Goal: Information Seeking & Learning: Learn about a topic

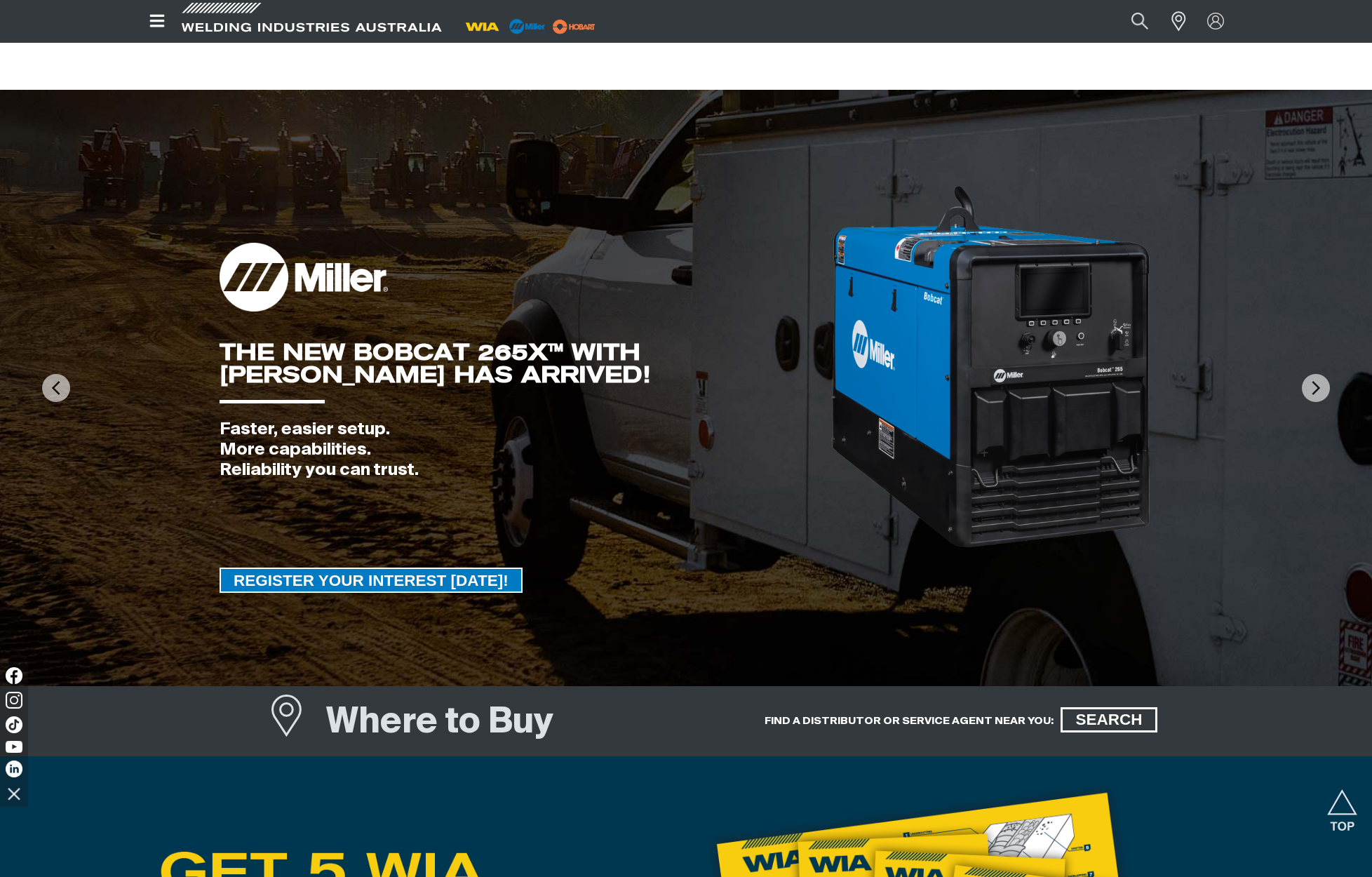
scroll to position [1241, 0]
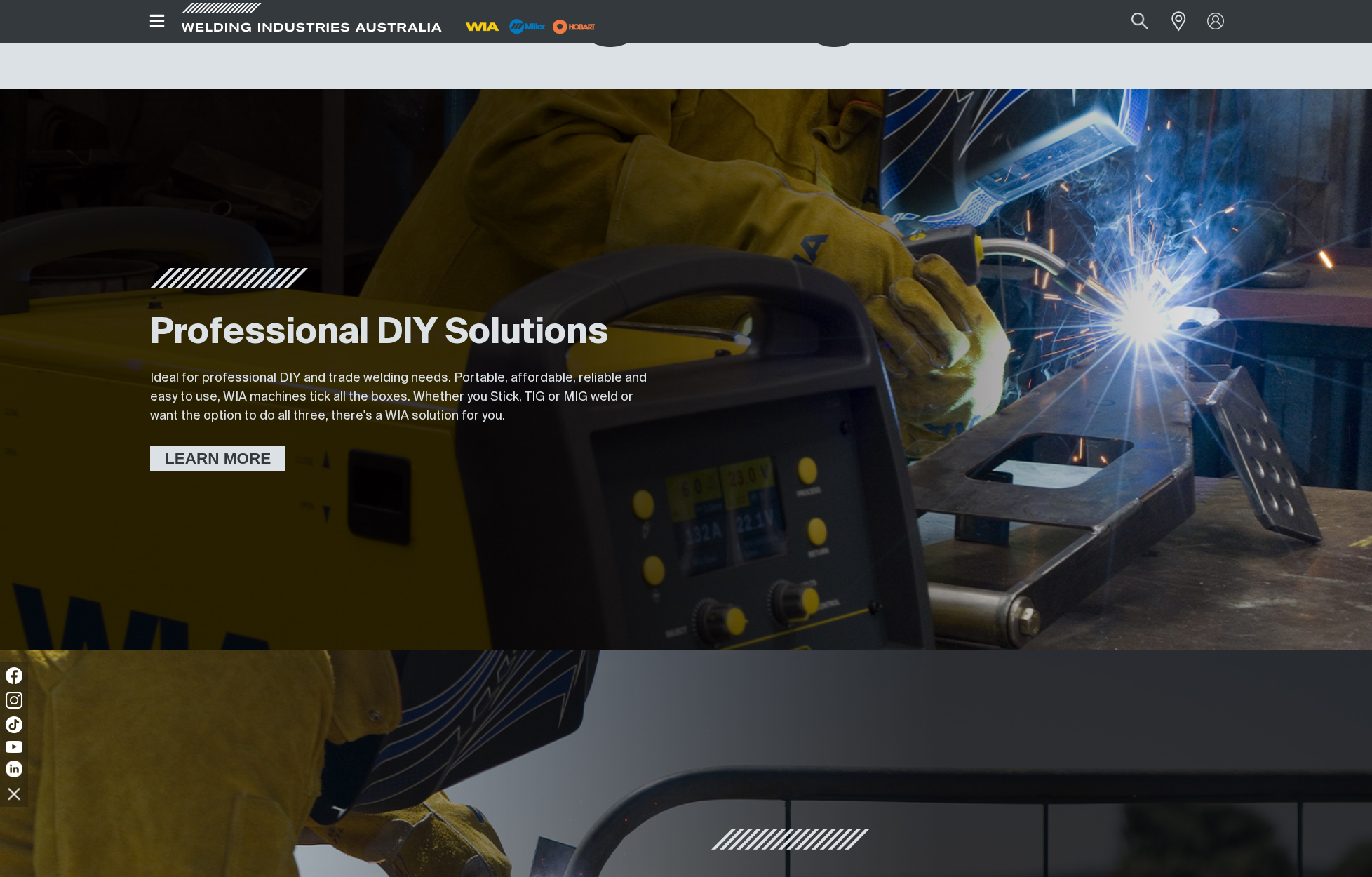
scroll to position [372, 0]
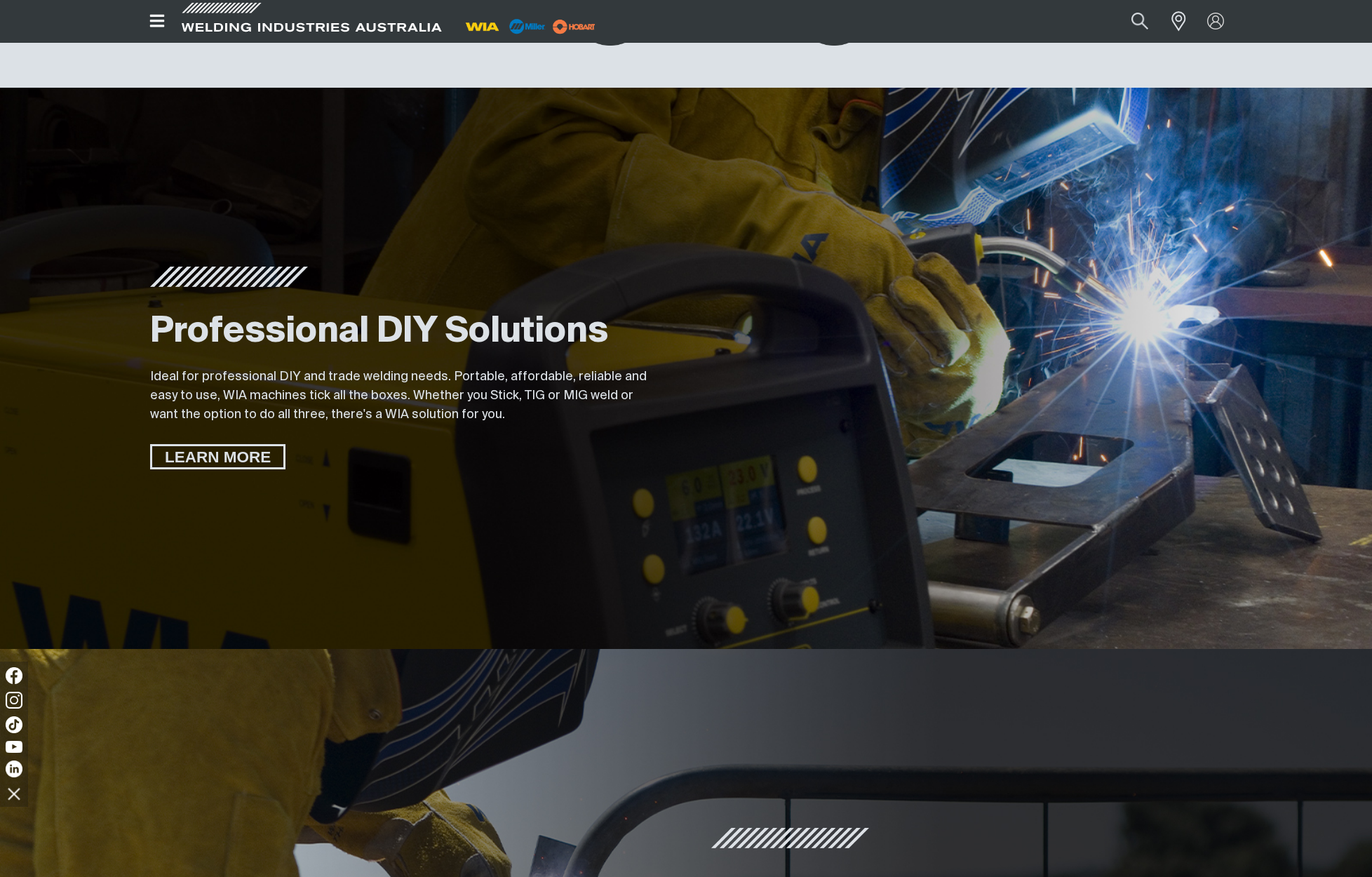
click at [492, 487] on div "Professional DIY Solutions Ideal for professional DIY and trade welding needs. …" at bounding box center [405, 368] width 539 height 561
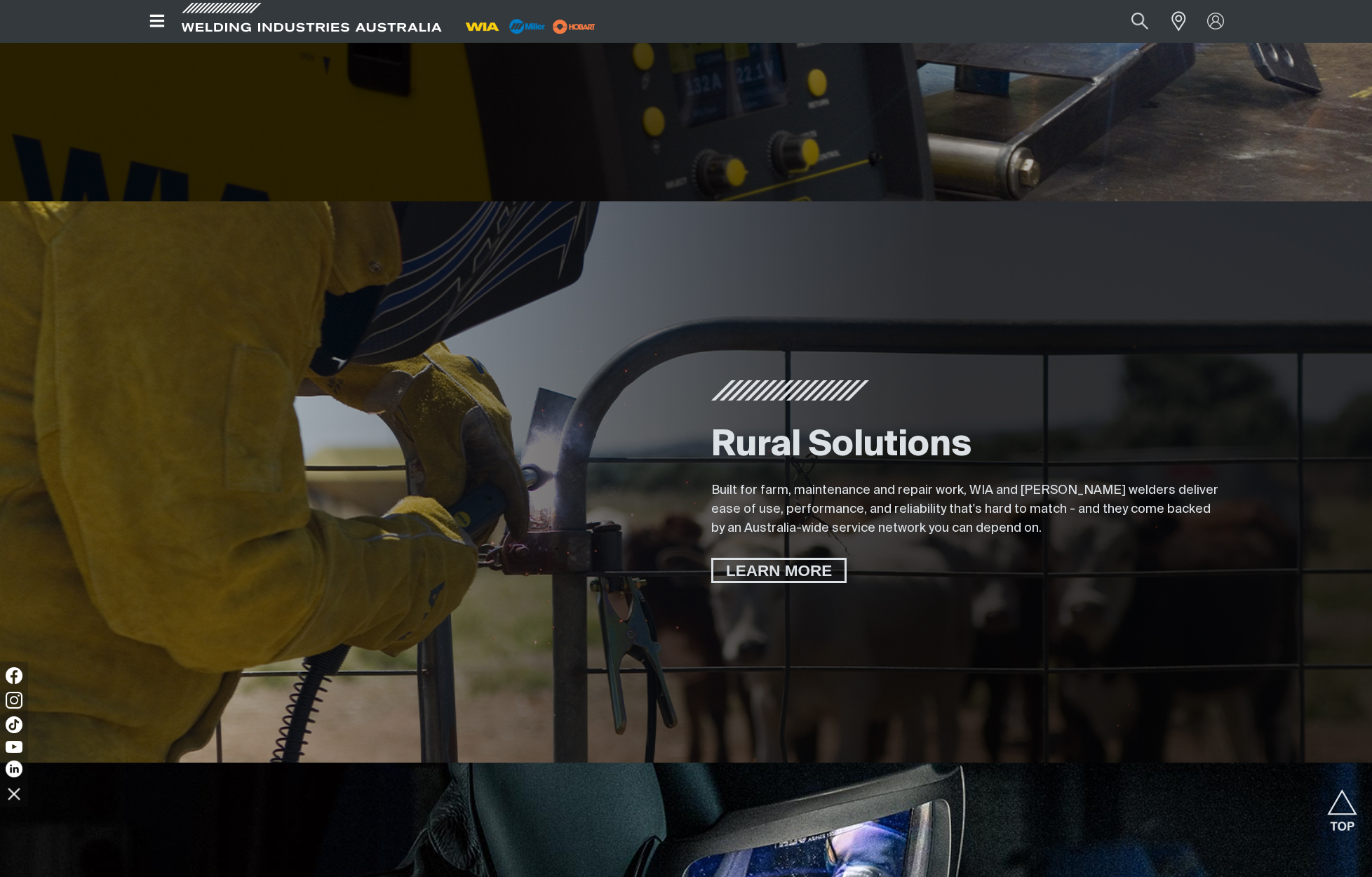
scroll to position [820, 0]
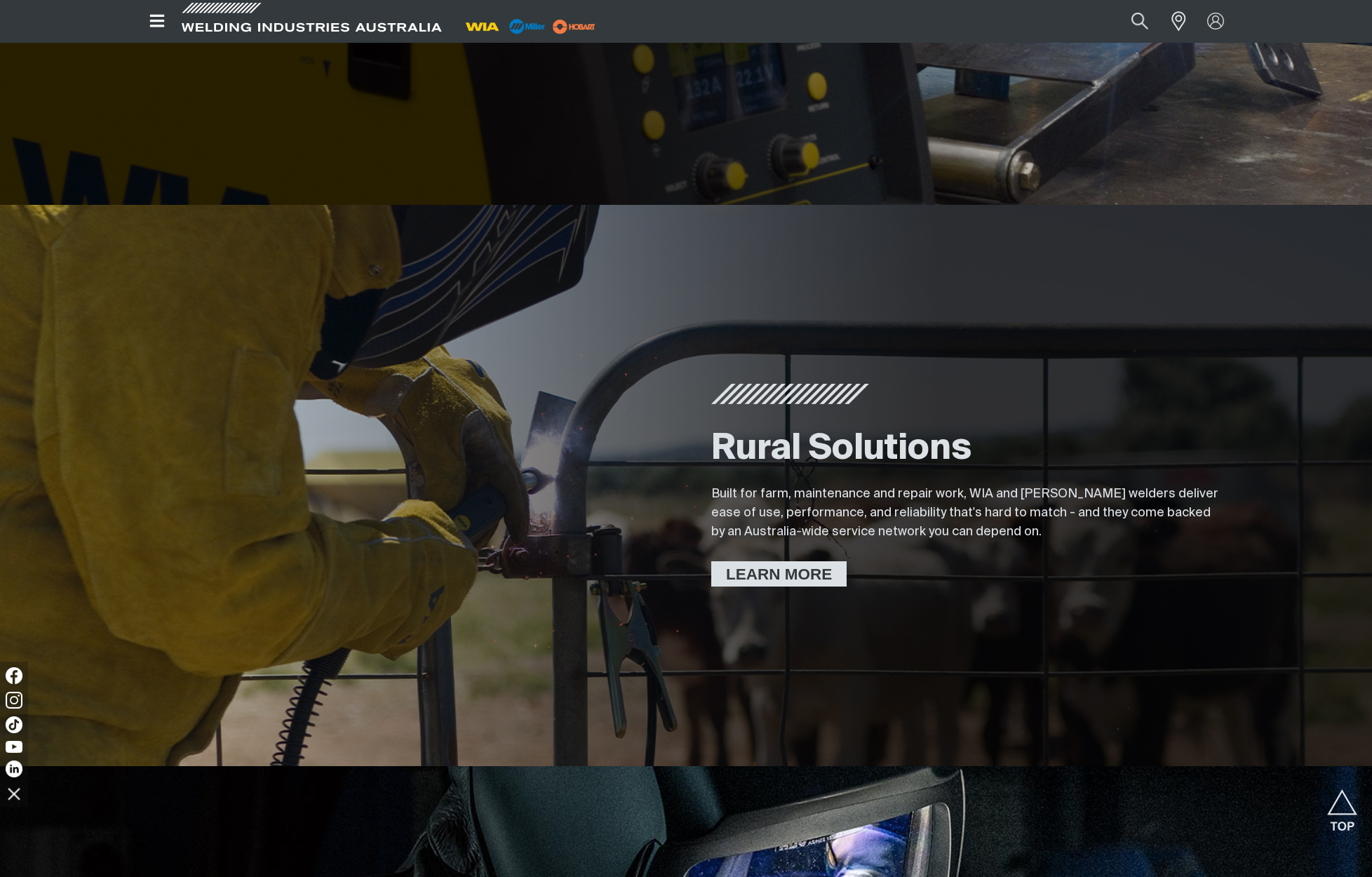
click at [792, 570] on span "LEARN MORE" at bounding box center [779, 573] width 131 height 25
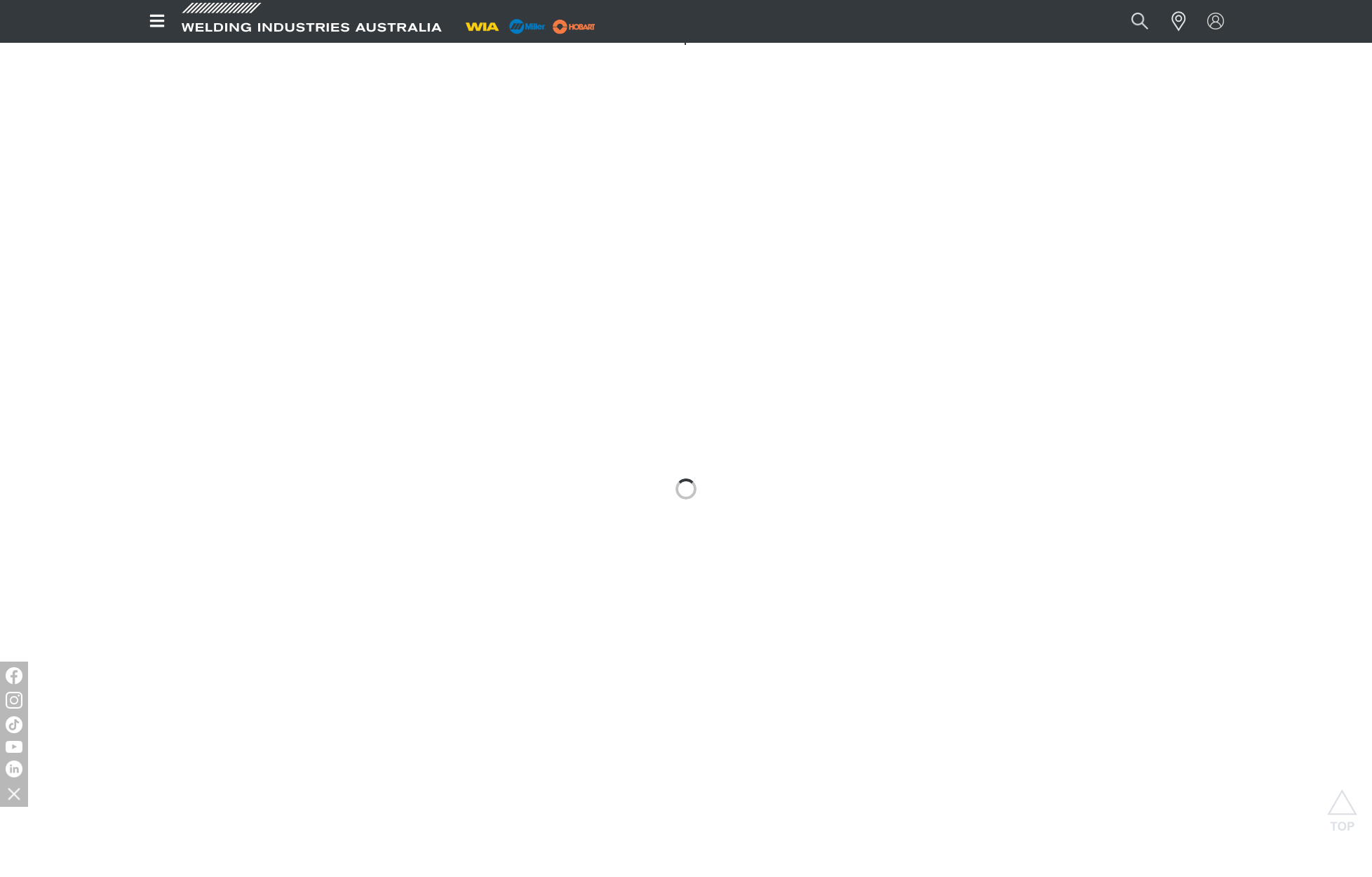
scroll to position [842, 0]
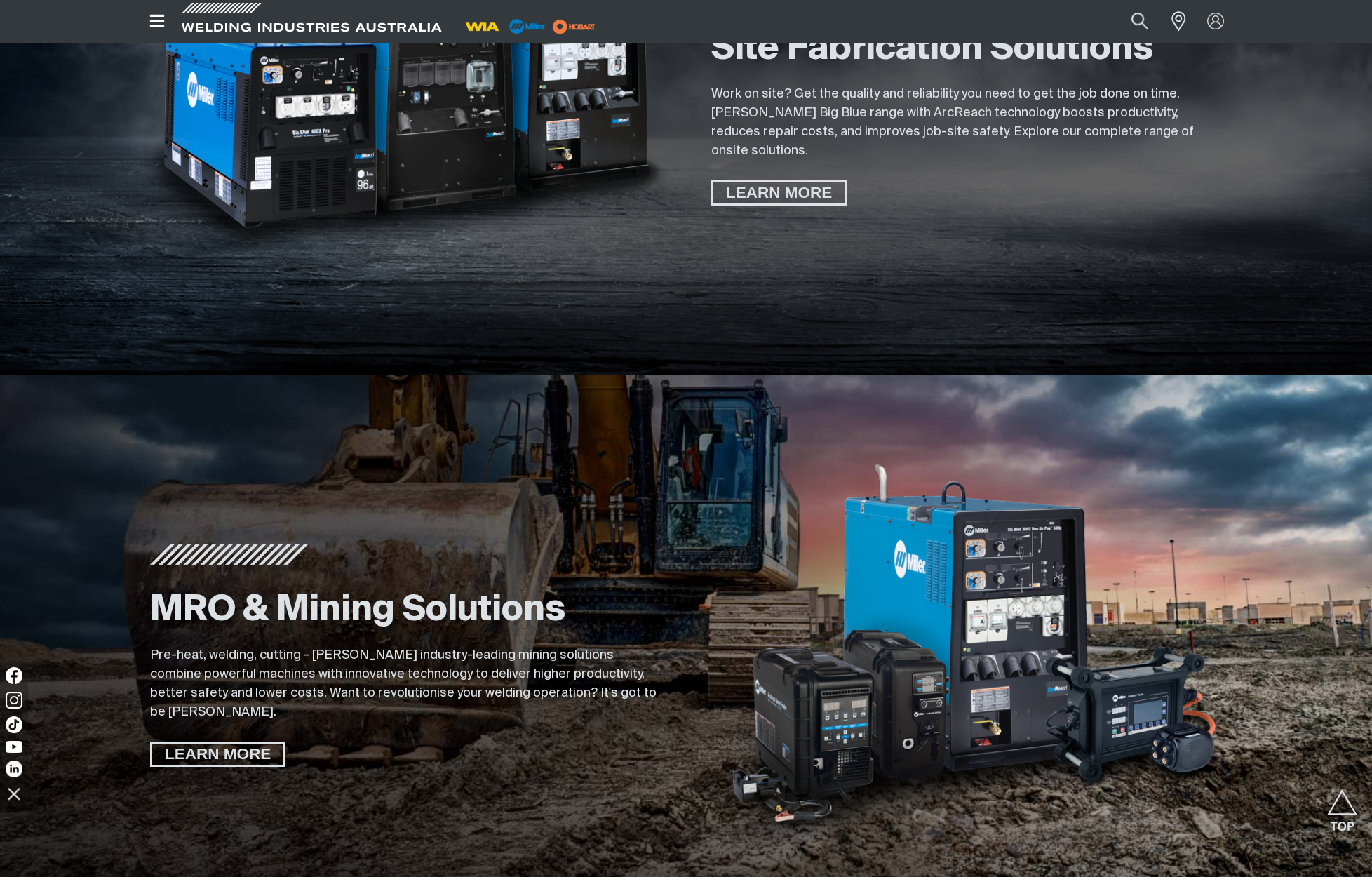
scroll to position [2360, 0]
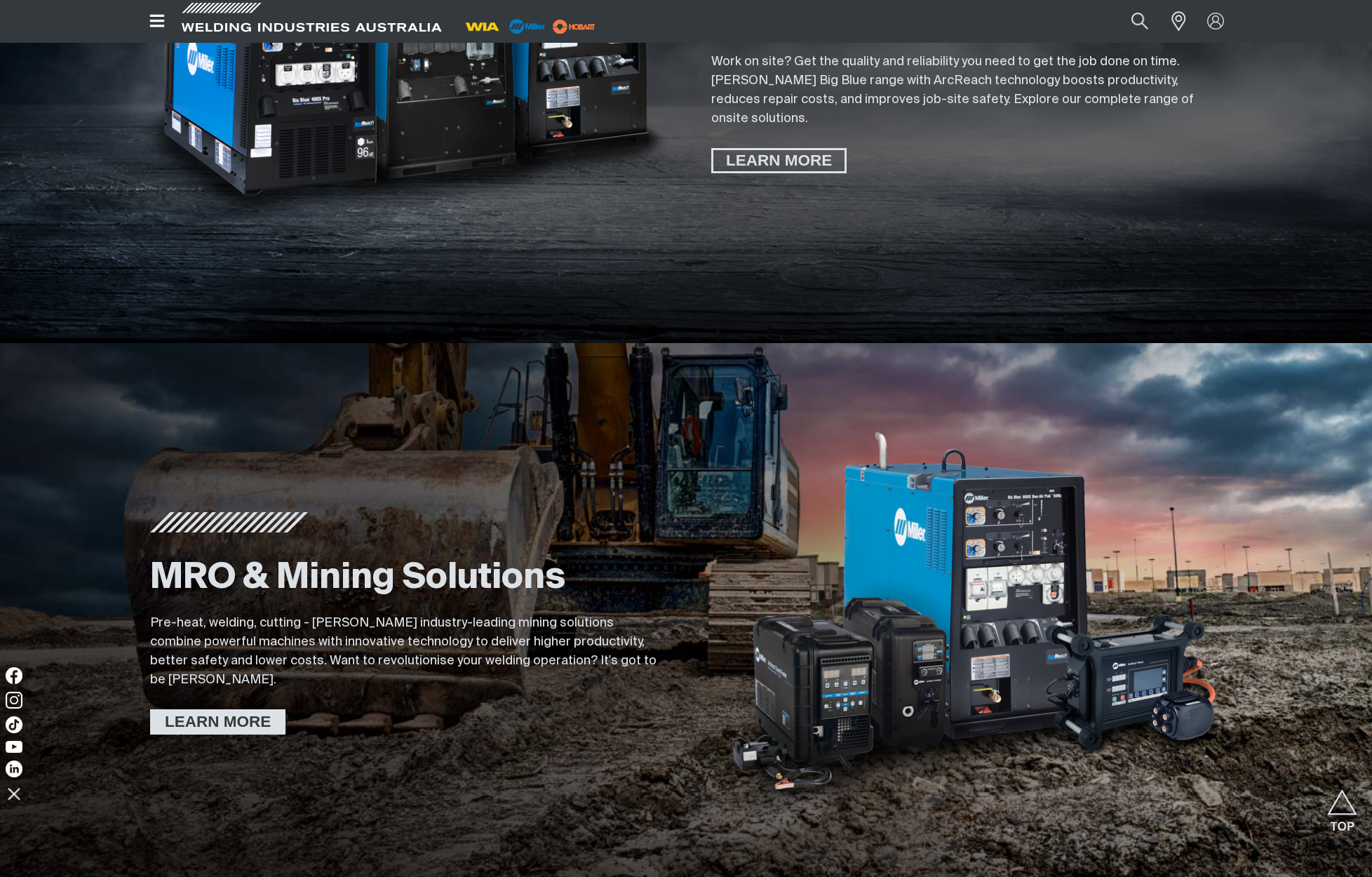
click at [220, 712] on span "LEARN MORE" at bounding box center [218, 721] width 131 height 25
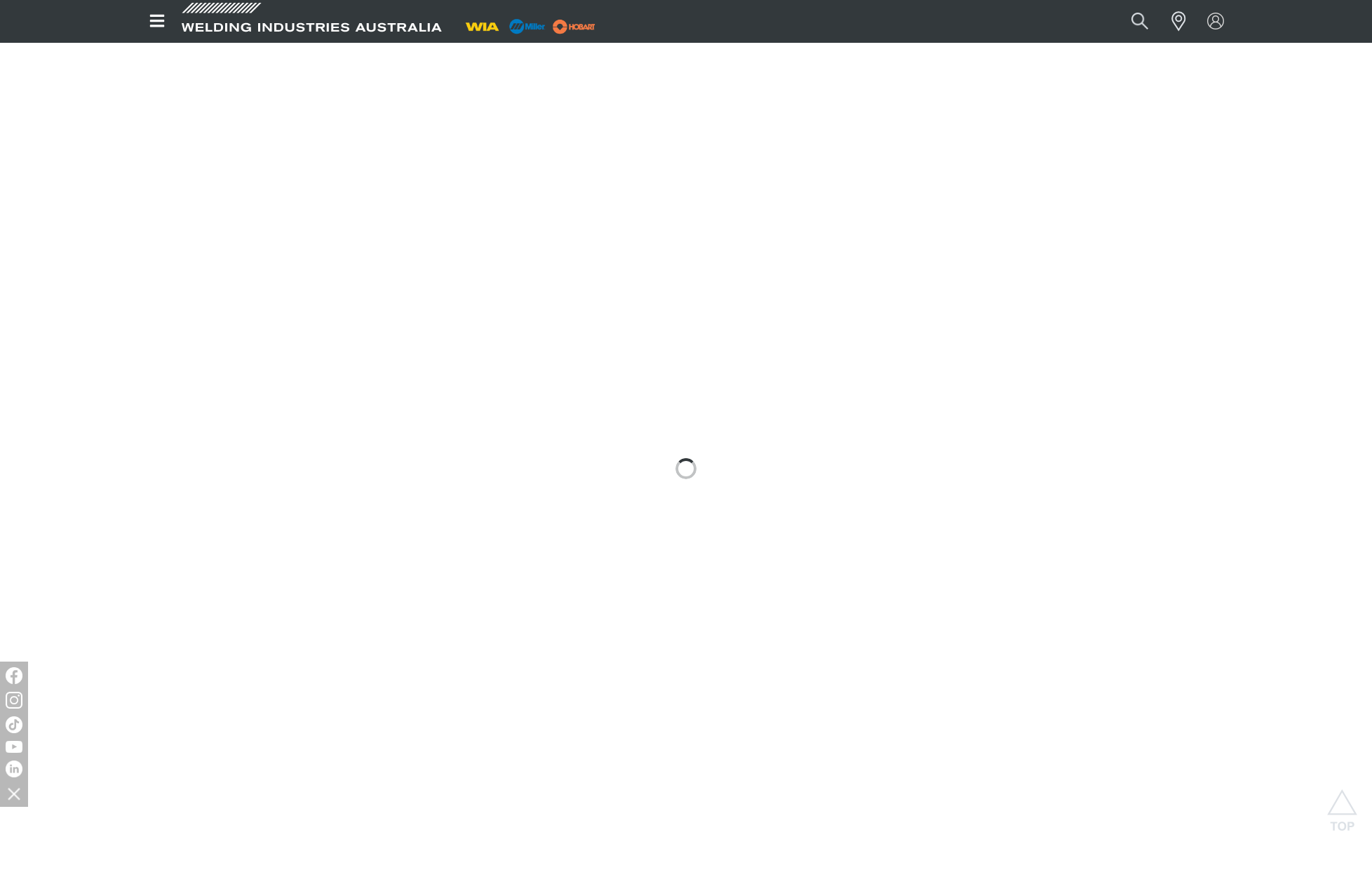
scroll to position [1868, 0]
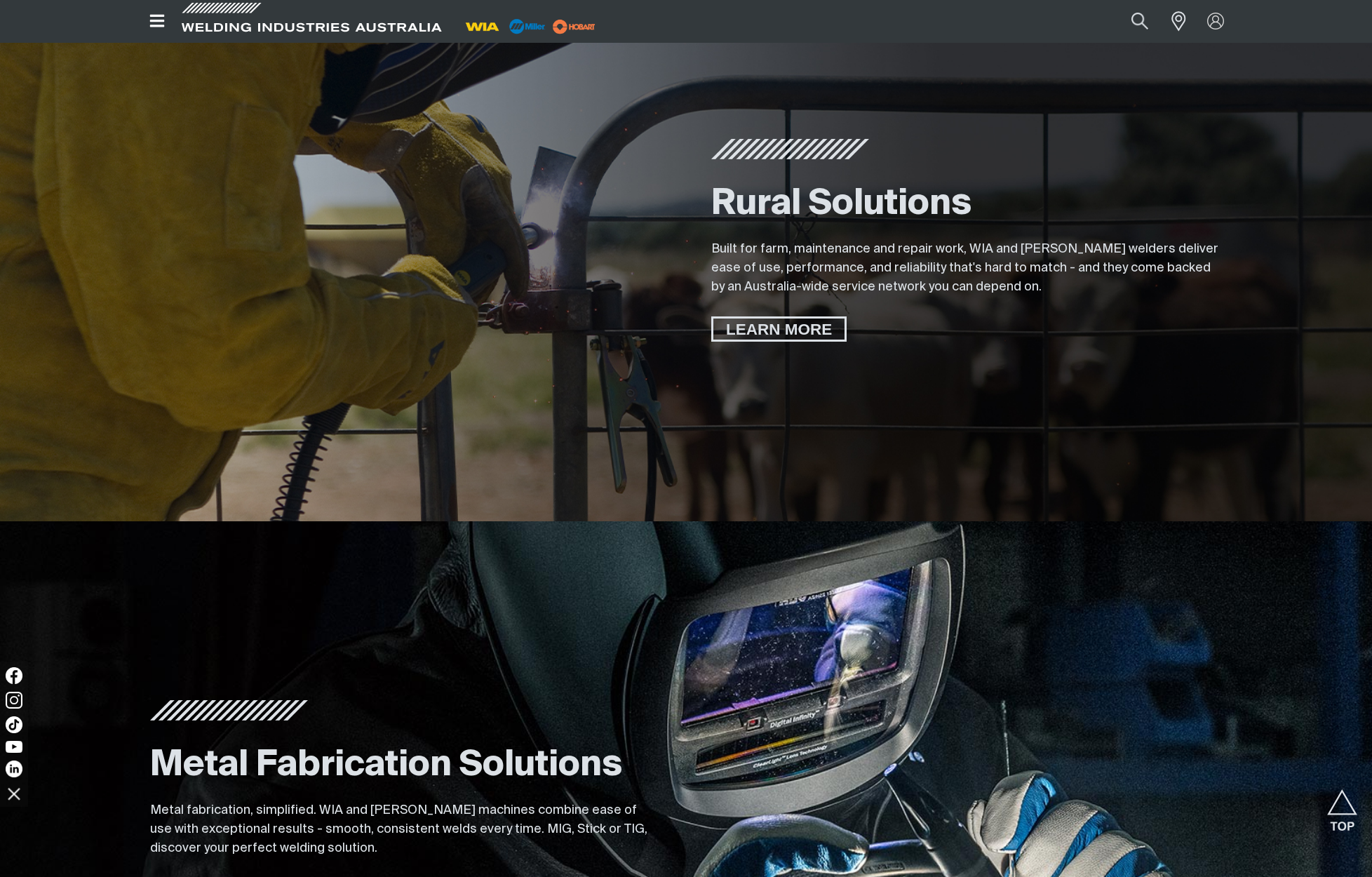
scroll to position [893, 0]
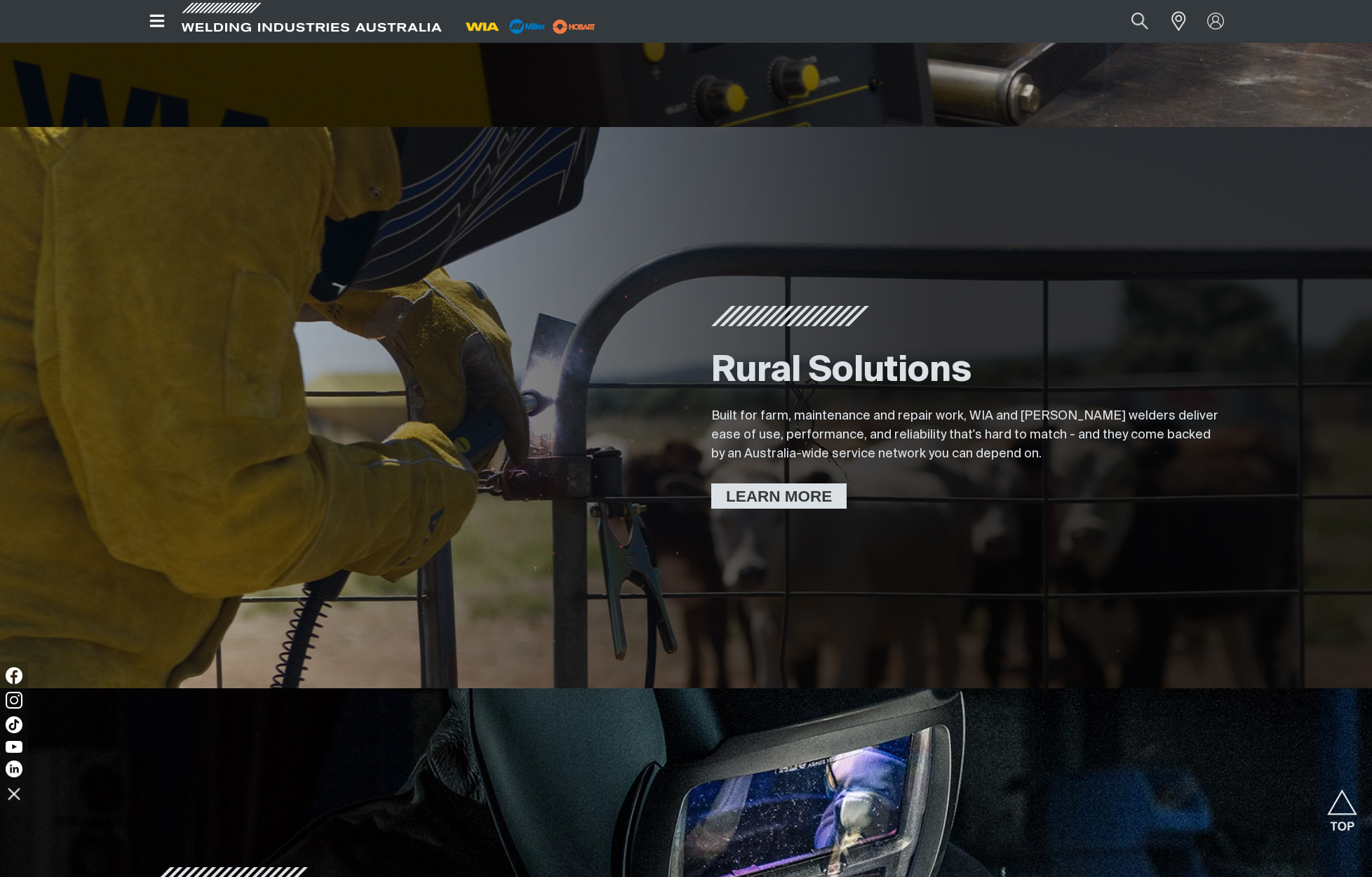
click at [784, 496] on span "LEARN MORE" at bounding box center [779, 496] width 131 height 25
